Goal: Transaction & Acquisition: Book appointment/travel/reservation

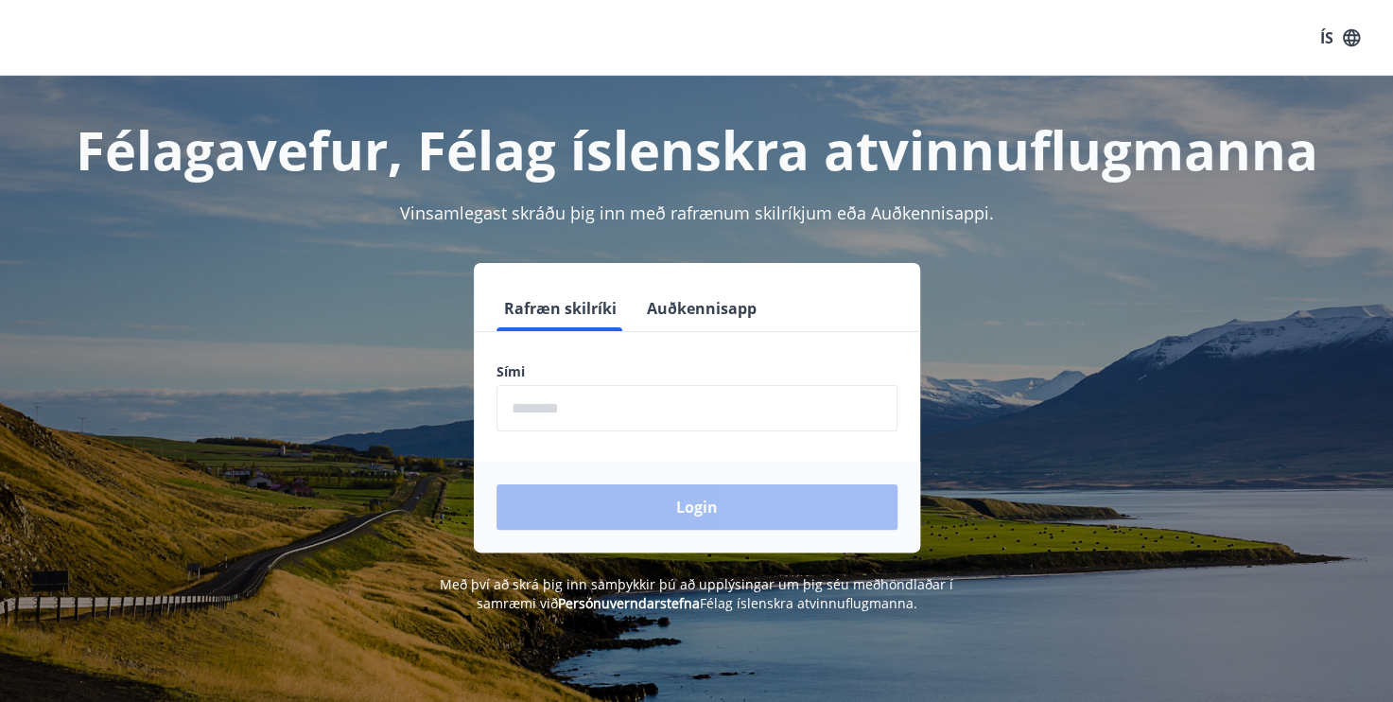
click at [692, 319] on button "Auðkennisapp" at bounding box center [701, 308] width 125 height 45
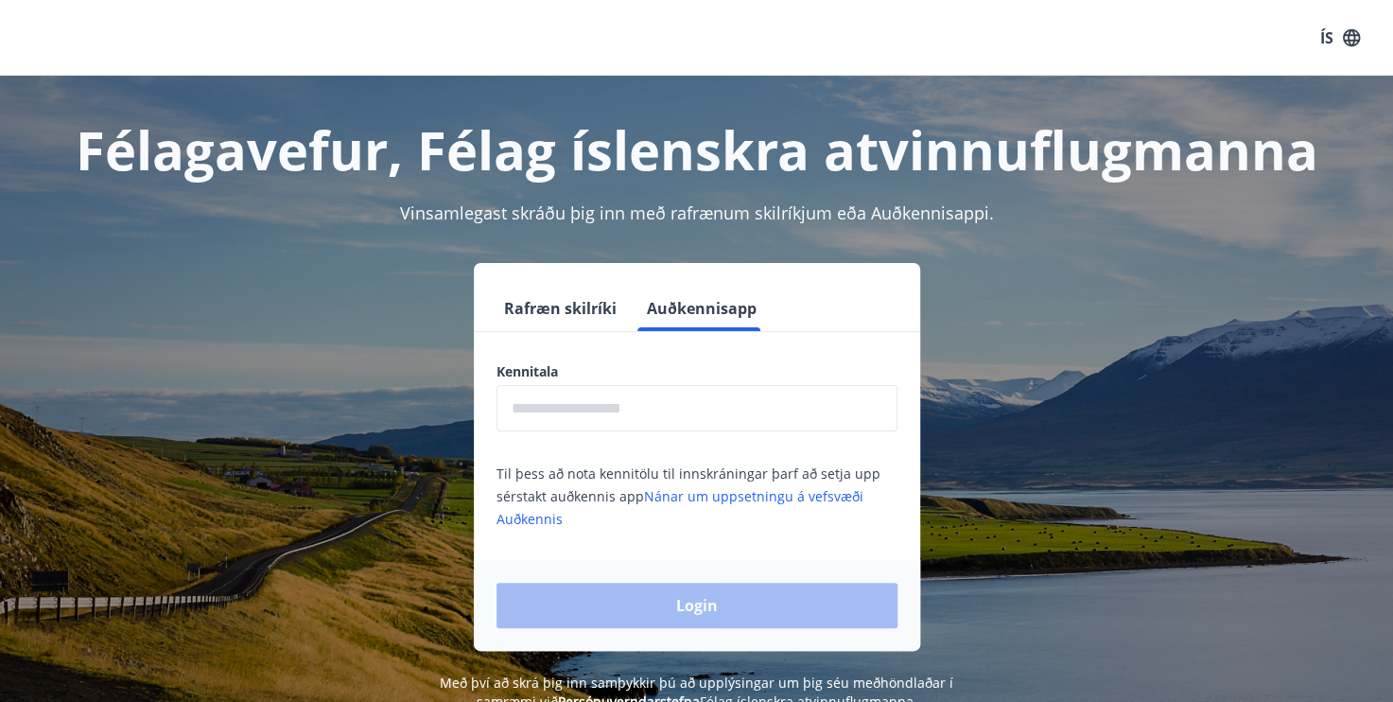
drag, startPoint x: 665, startPoint y: 408, endPoint x: 667, endPoint y: 391, distance: 17.1
click at [665, 408] on input "text" at bounding box center [697, 408] width 401 height 46
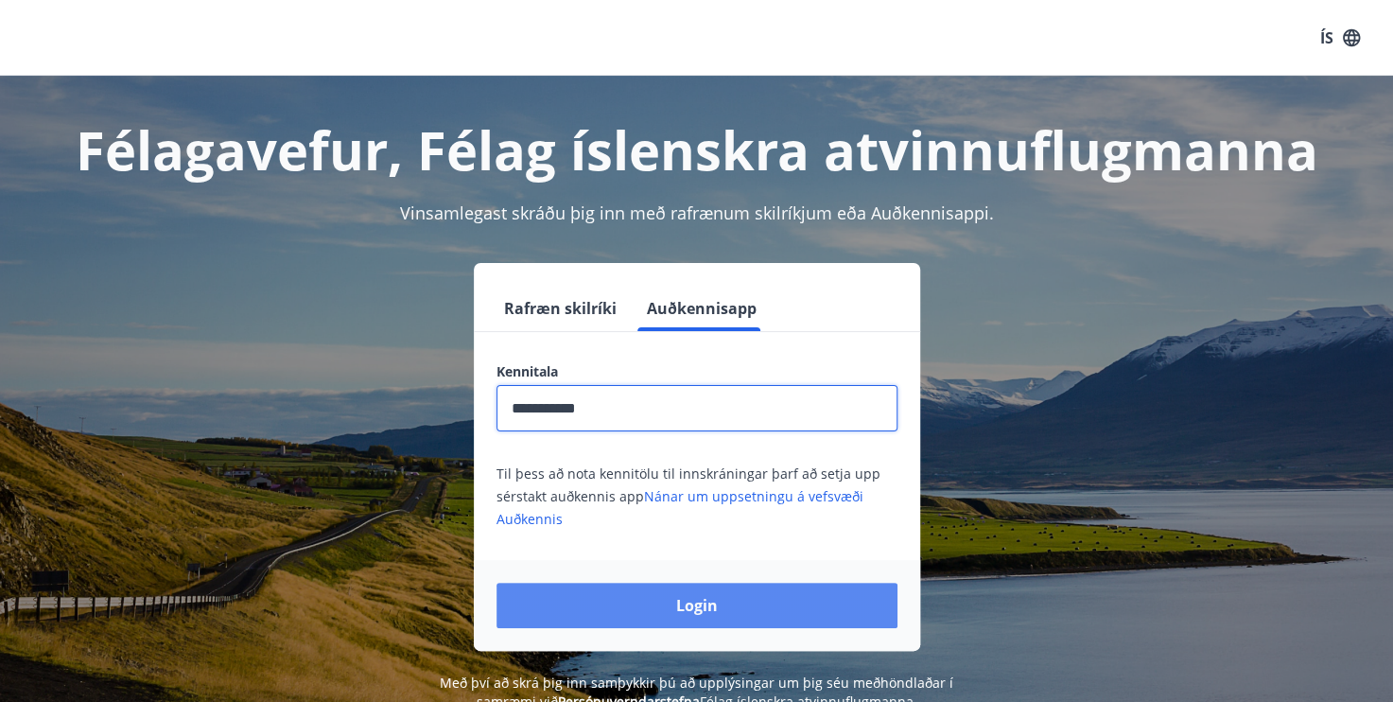
type input "**********"
click at [638, 593] on button "Login" at bounding box center [697, 605] width 401 height 45
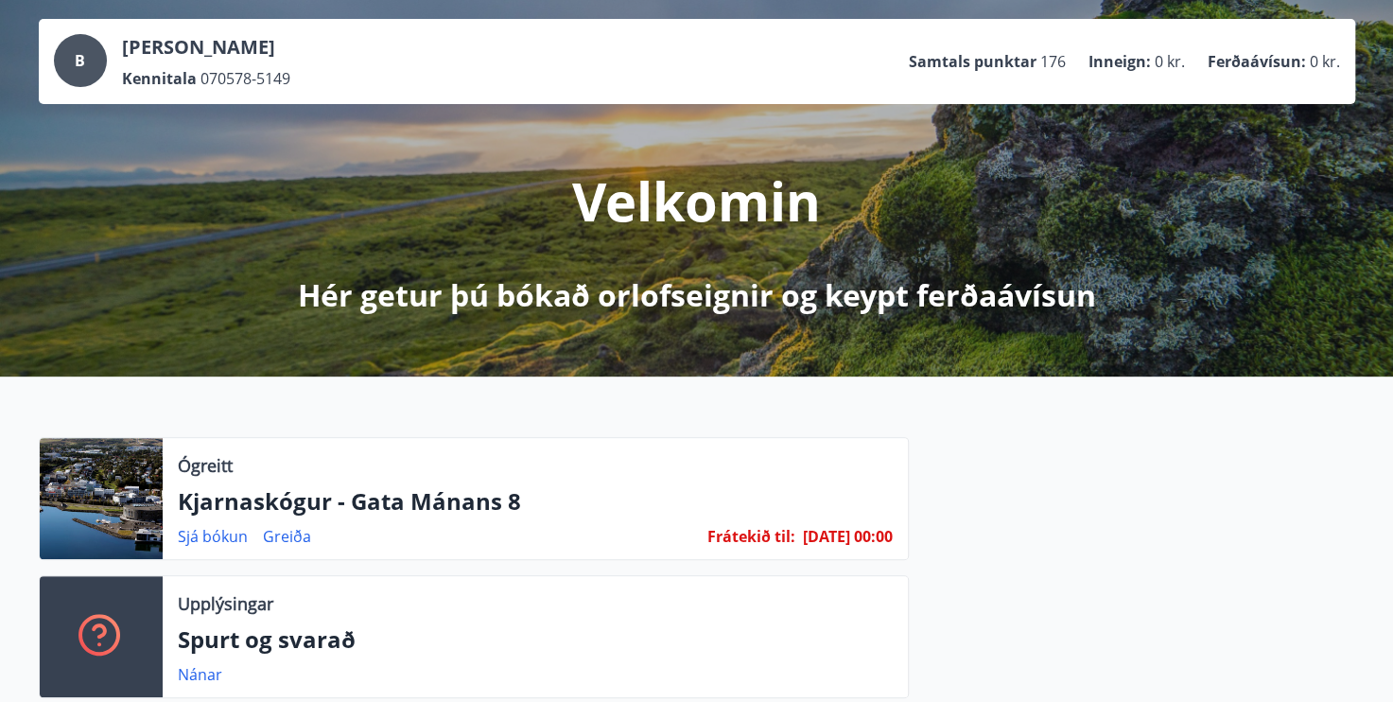
scroll to position [189, 0]
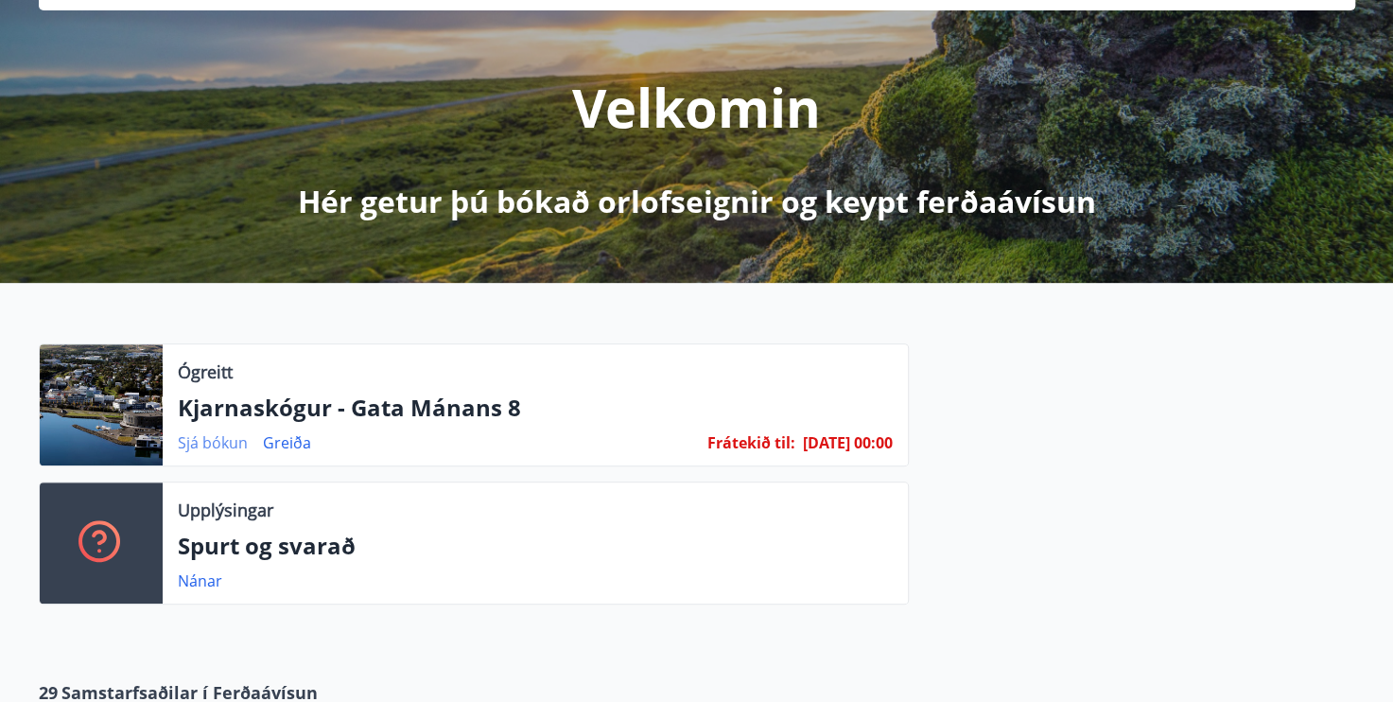
click at [187, 447] on link "Sjá bókun" at bounding box center [213, 442] width 70 height 21
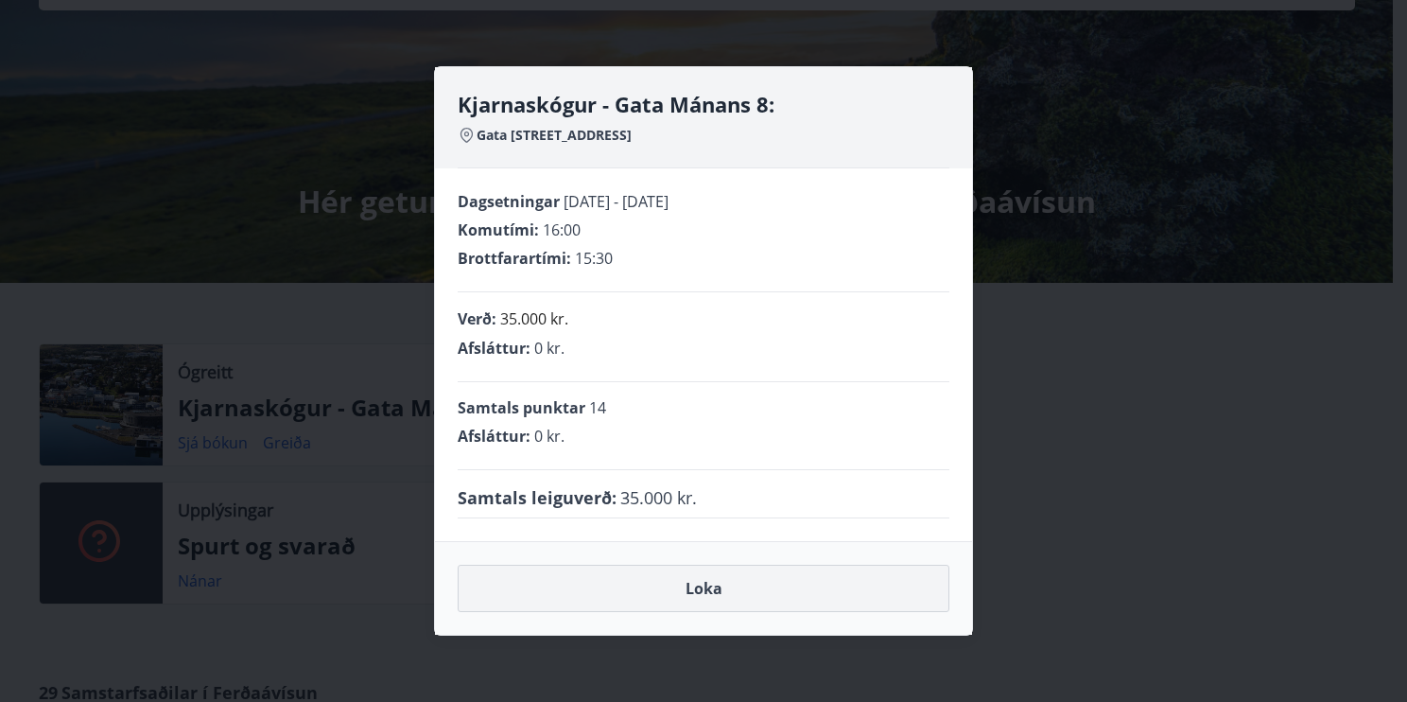
click at [779, 596] on button "Loka" at bounding box center [704, 588] width 492 height 47
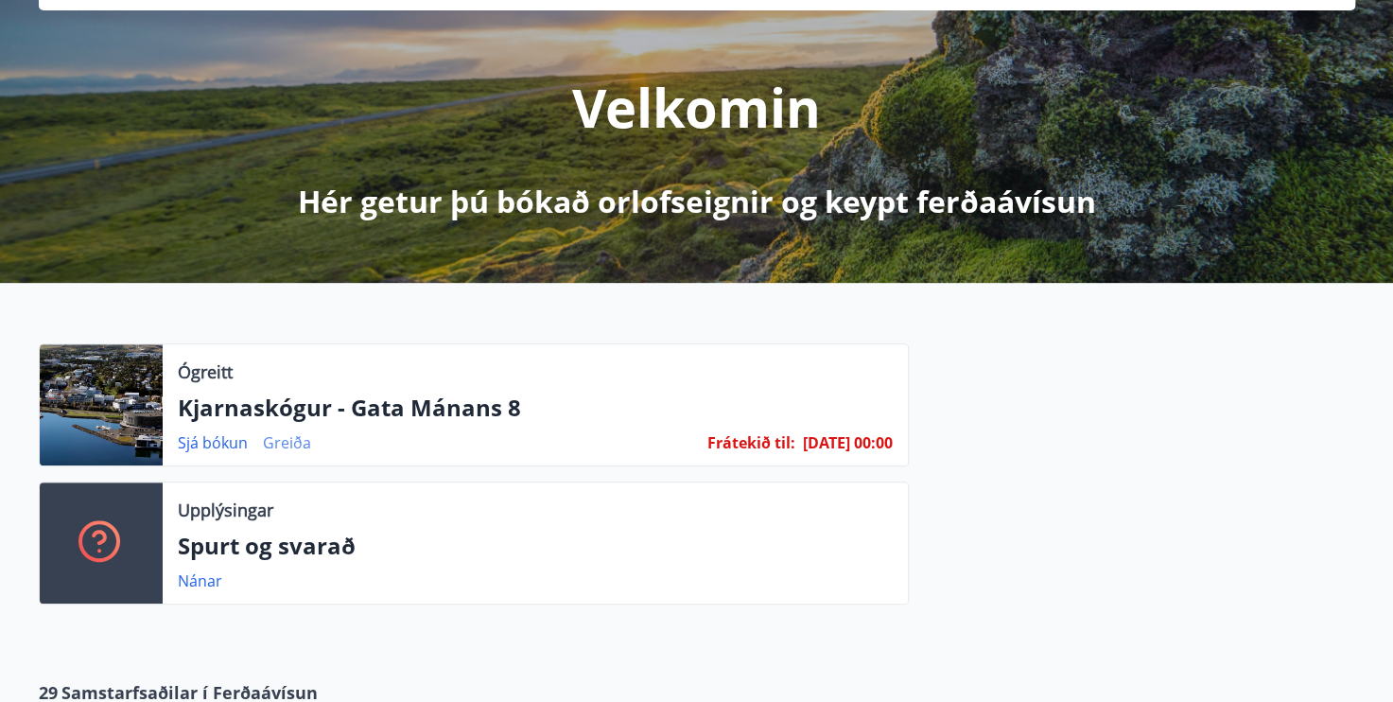
click at [291, 437] on link "Greiða" at bounding box center [287, 442] width 48 height 21
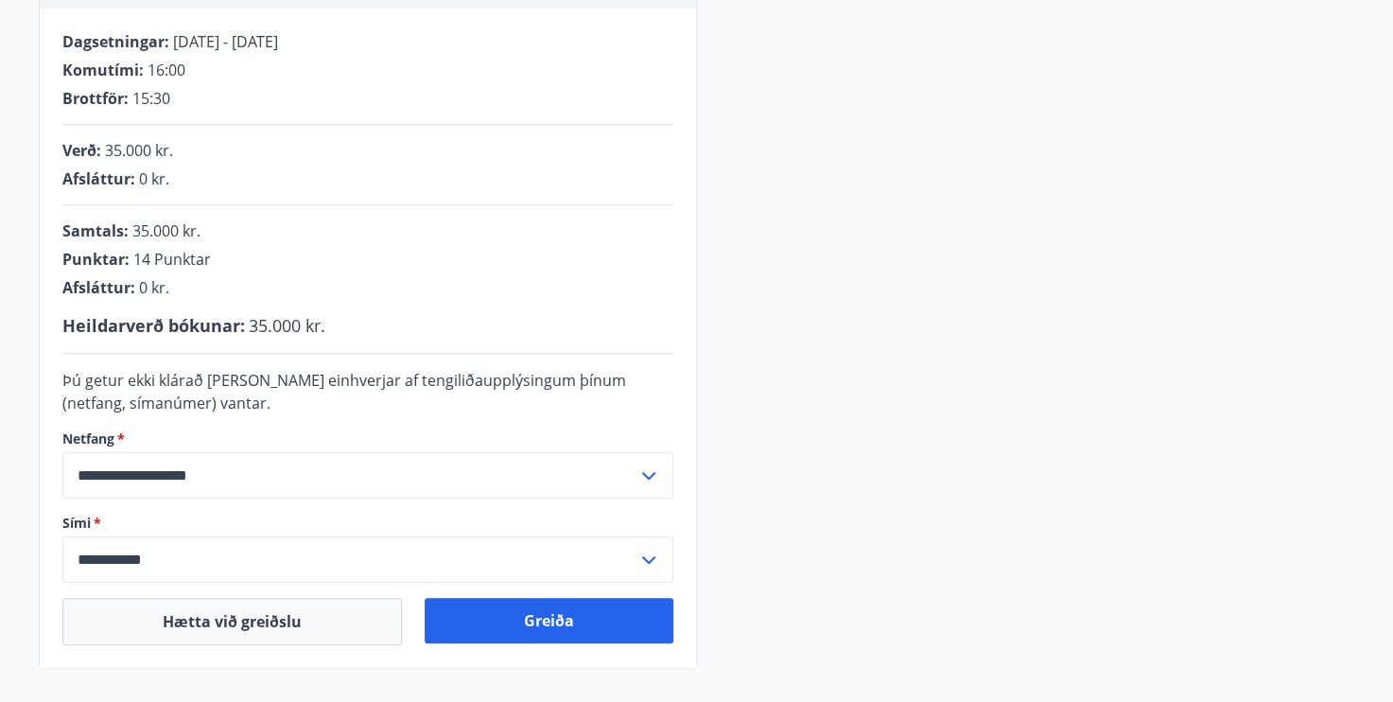
scroll to position [378, 0]
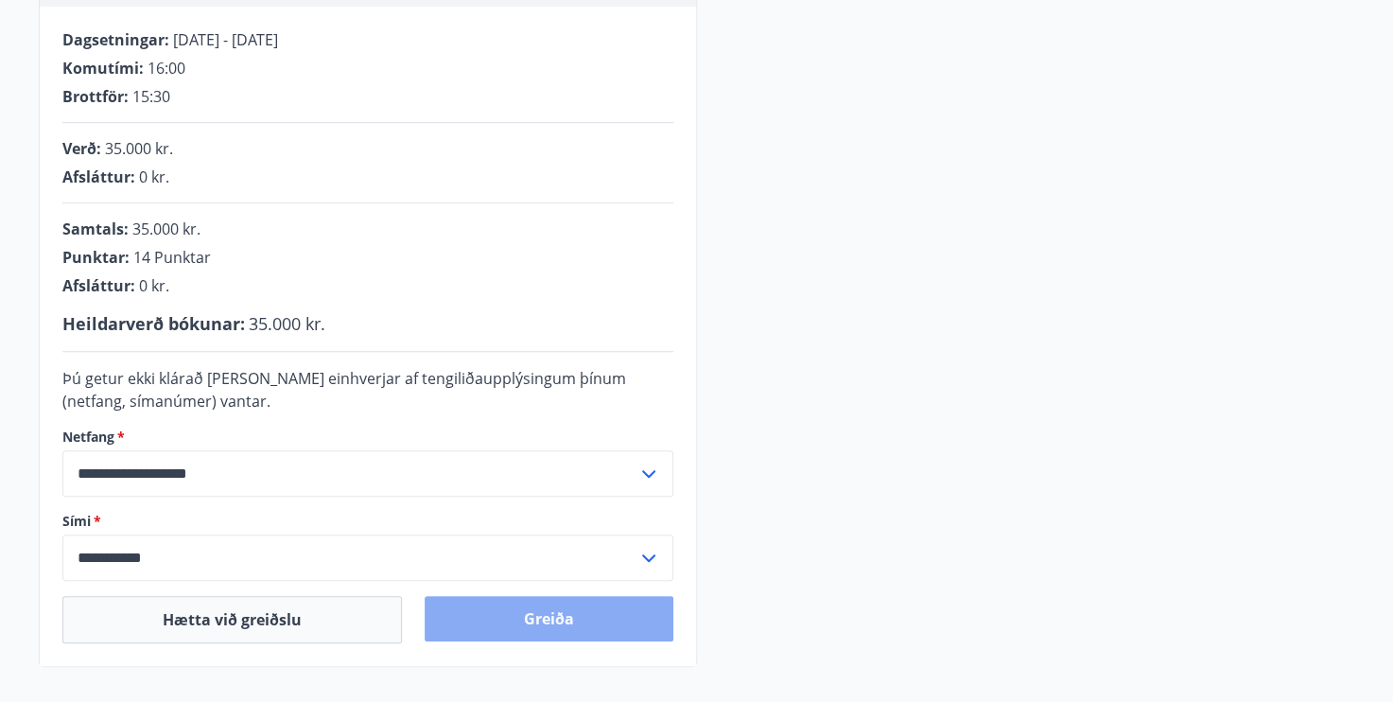
click at [586, 620] on button "Greiða" at bounding box center [549, 618] width 249 height 45
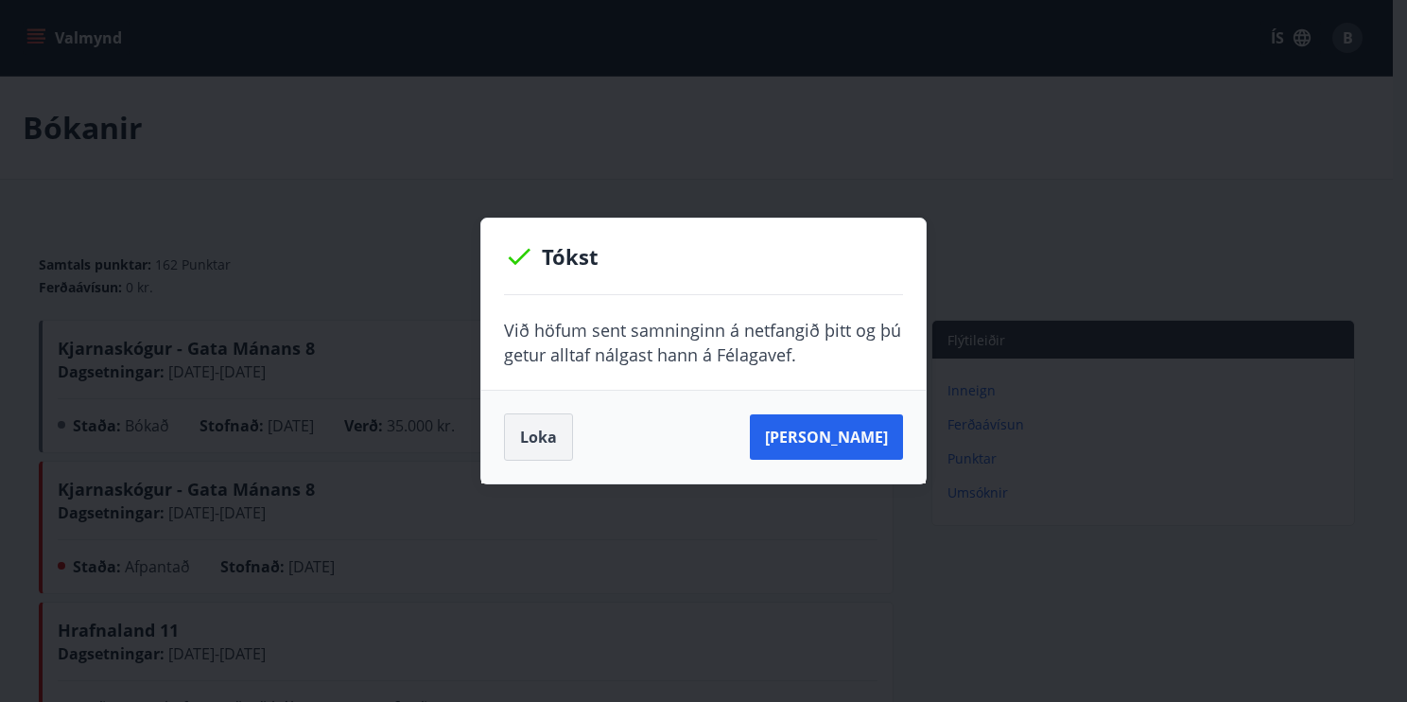
click at [534, 429] on button "Loka" at bounding box center [538, 436] width 69 height 47
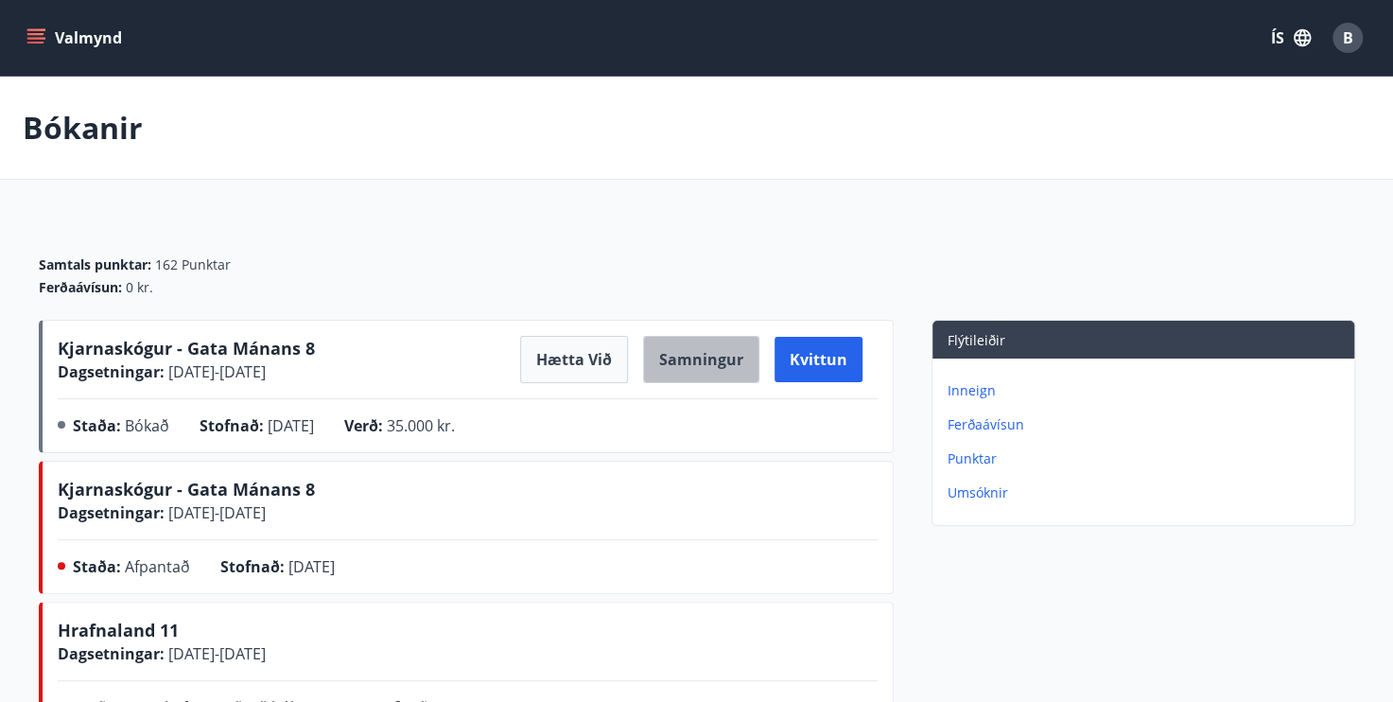
click at [695, 345] on button "Samningur" at bounding box center [701, 359] width 116 height 47
